Goal: Ask a question

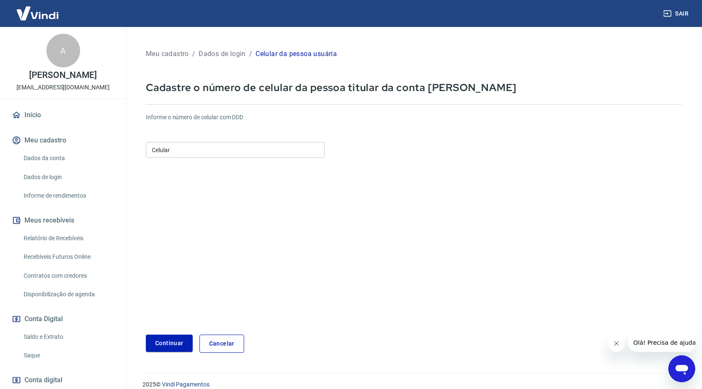
click at [284, 153] on input "Celular" at bounding box center [235, 150] width 179 height 16
type input "[PHONE_NUMBER]"
click at [165, 337] on button "Continuar" at bounding box center [169, 343] width 47 height 17
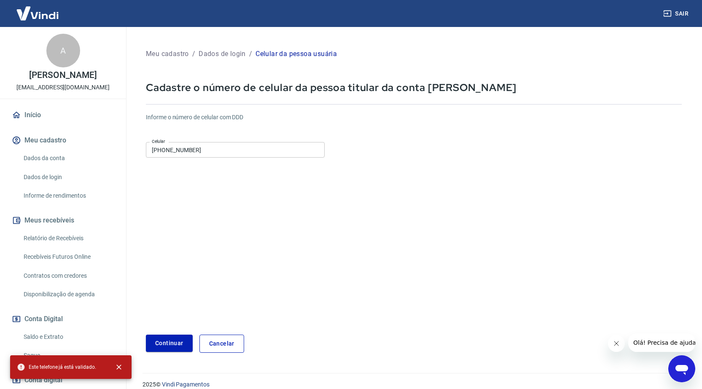
click at [216, 56] on p "Dados de login" at bounding box center [222, 54] width 47 height 10
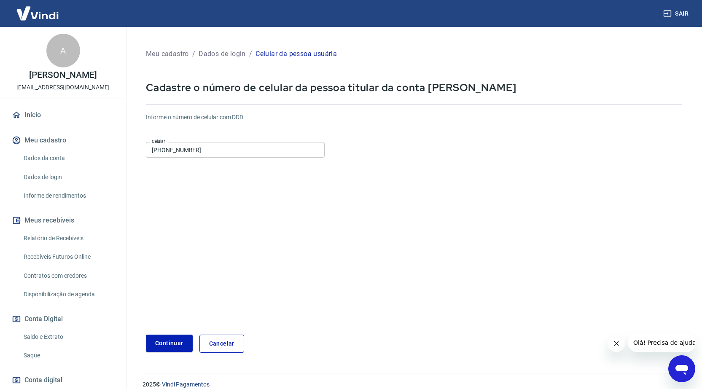
click at [66, 177] on link "Dados de login" at bounding box center [68, 177] width 96 height 17
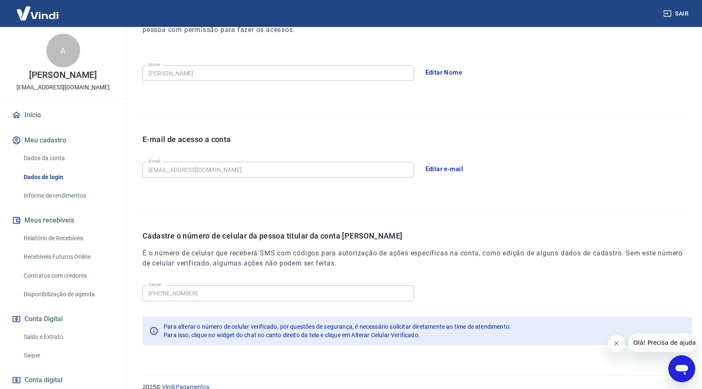
scroll to position [151, 0]
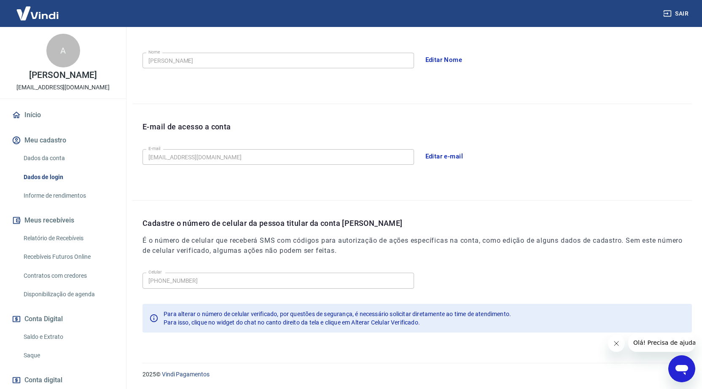
click at [680, 367] on icon "Abrir janela de mensagens" at bounding box center [682, 370] width 13 height 10
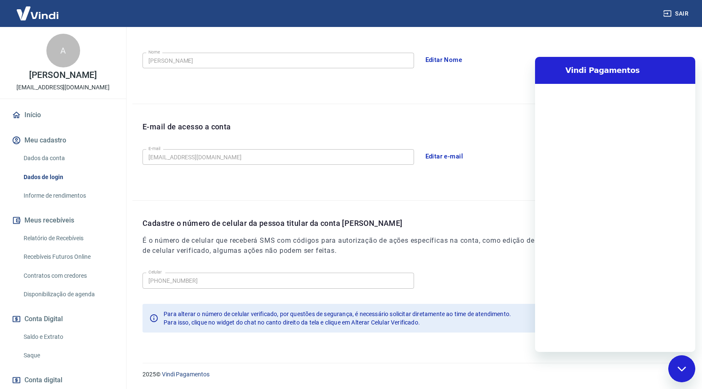
scroll to position [0, 0]
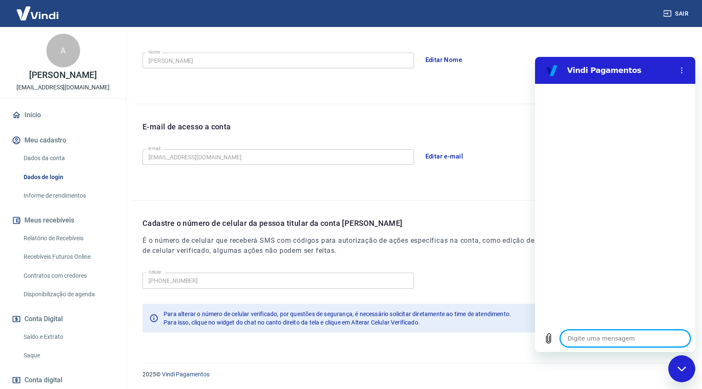
click at [602, 335] on textarea at bounding box center [626, 338] width 130 height 17
type textarea "b"
type textarea "x"
type textarea "p"
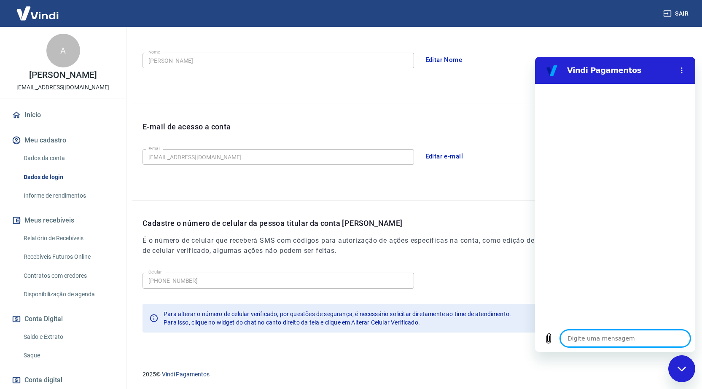
type textarea "x"
type textarea "pr"
type textarea "x"
type textarea "pre"
type textarea "x"
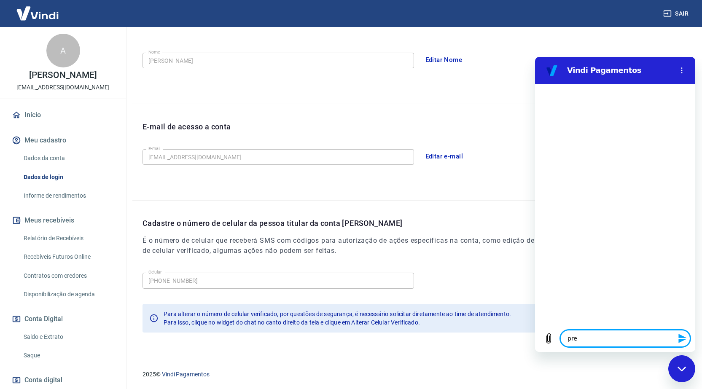
type textarea "prec"
type textarea "x"
type textarea "preci"
type textarea "x"
type textarea "precis"
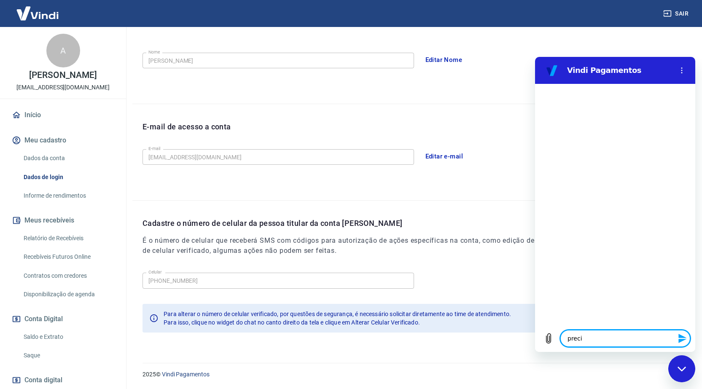
type textarea "x"
type textarea "preciso"
type textarea "x"
type textarea "preciso"
type textarea "x"
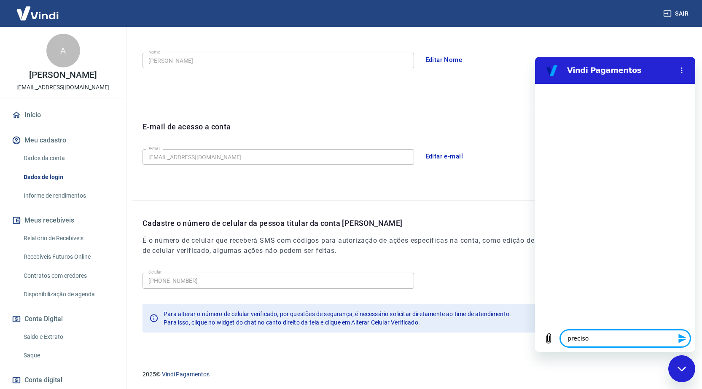
type textarea "preciso d"
type textarea "x"
type textarea "preciso de"
type textarea "x"
type textarea "preciso de"
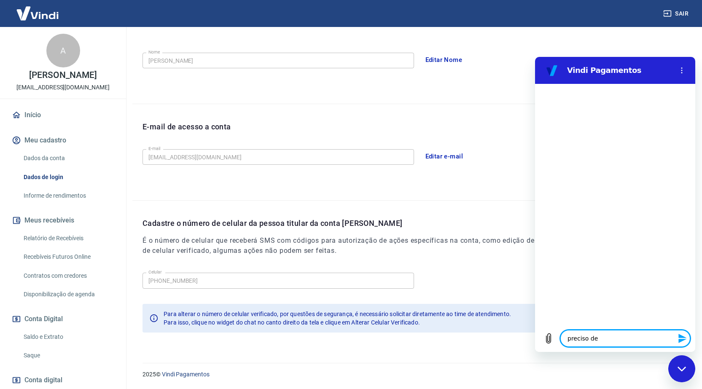
type textarea "x"
type textarea "preciso de a"
type textarea "x"
type textarea "preciso de au"
type textarea "x"
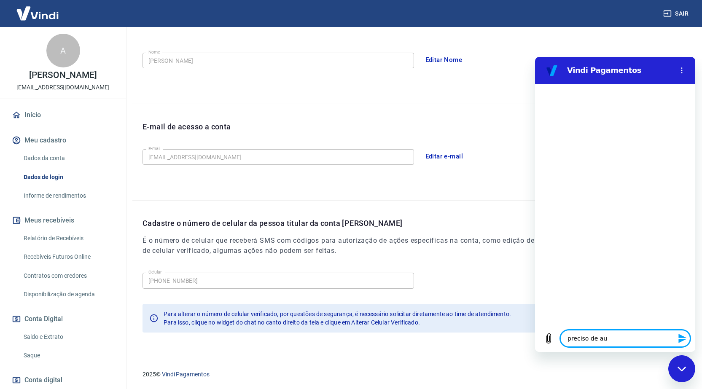
type textarea "preciso de a"
type textarea "x"
type textarea "preciso de aj"
type textarea "x"
type textarea "preciso de aju"
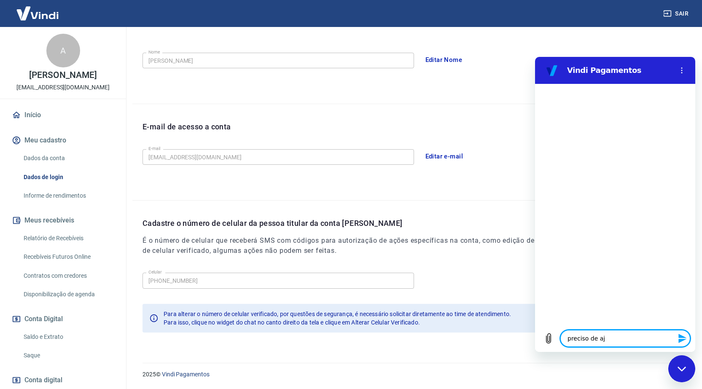
type textarea "x"
type textarea "preciso de ajud"
type textarea "x"
type textarea "preciso de ajuda"
type textarea "x"
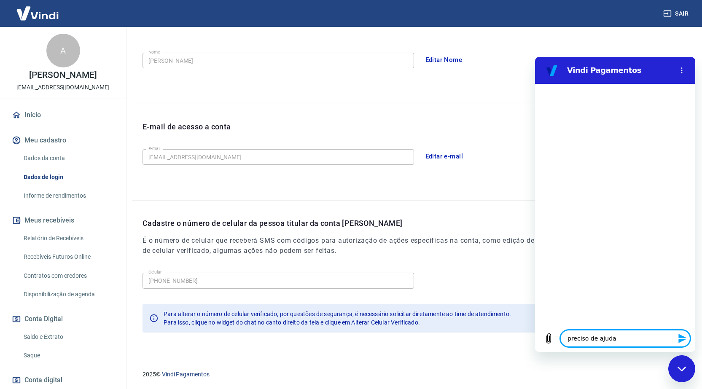
type textarea "preciso de ajudar"
type textarea "x"
type textarea "preciso de ajuda"
type textarea "x"
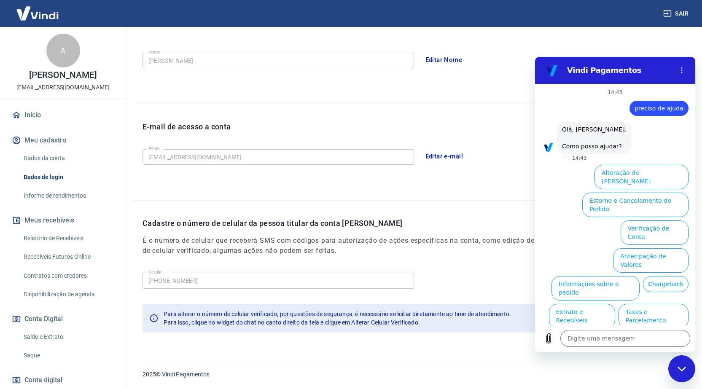
type textarea "x"
